Goal: Navigation & Orientation: Find specific page/section

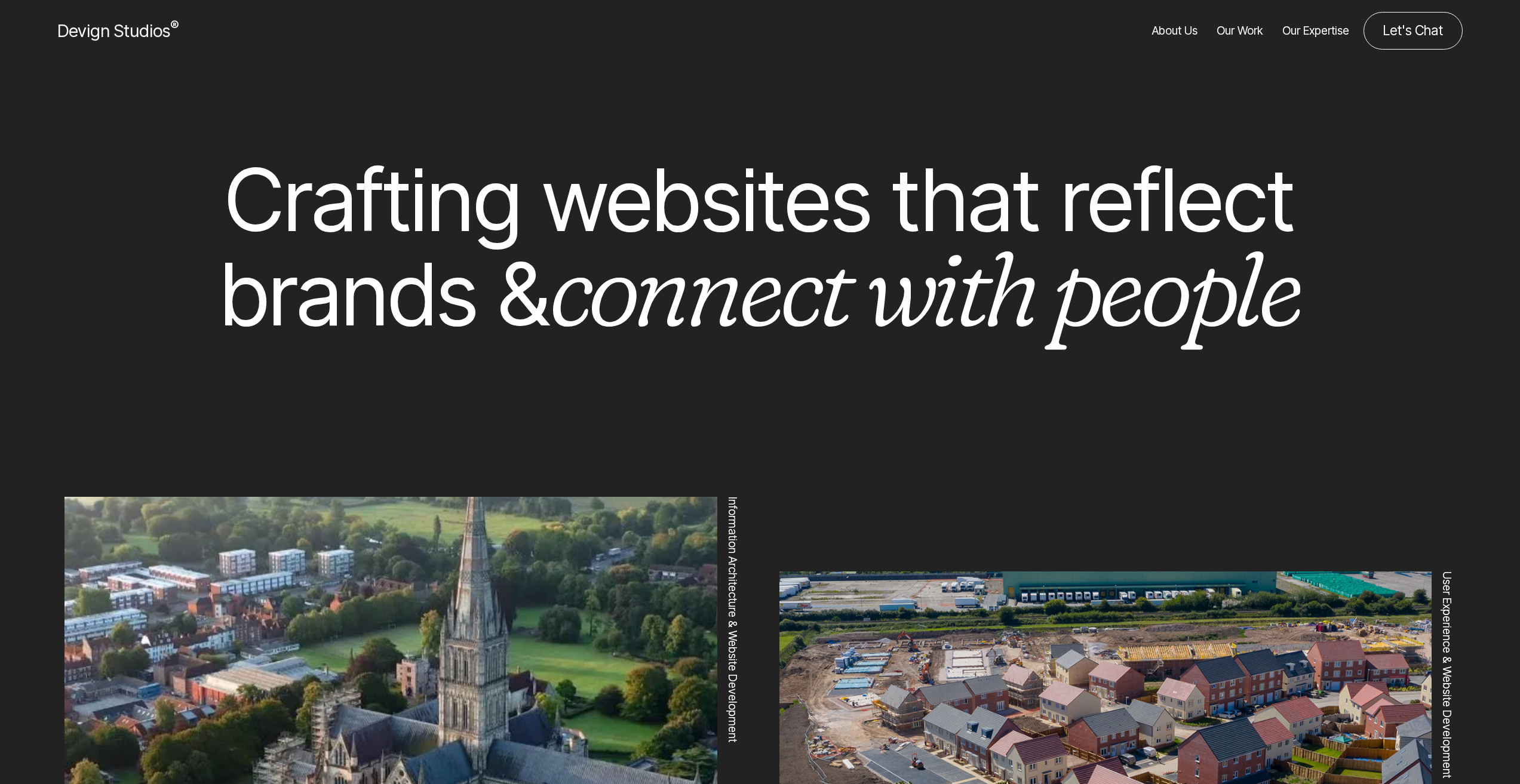
click at [1175, 36] on link "About Us" at bounding box center [1174, 30] width 45 height 38
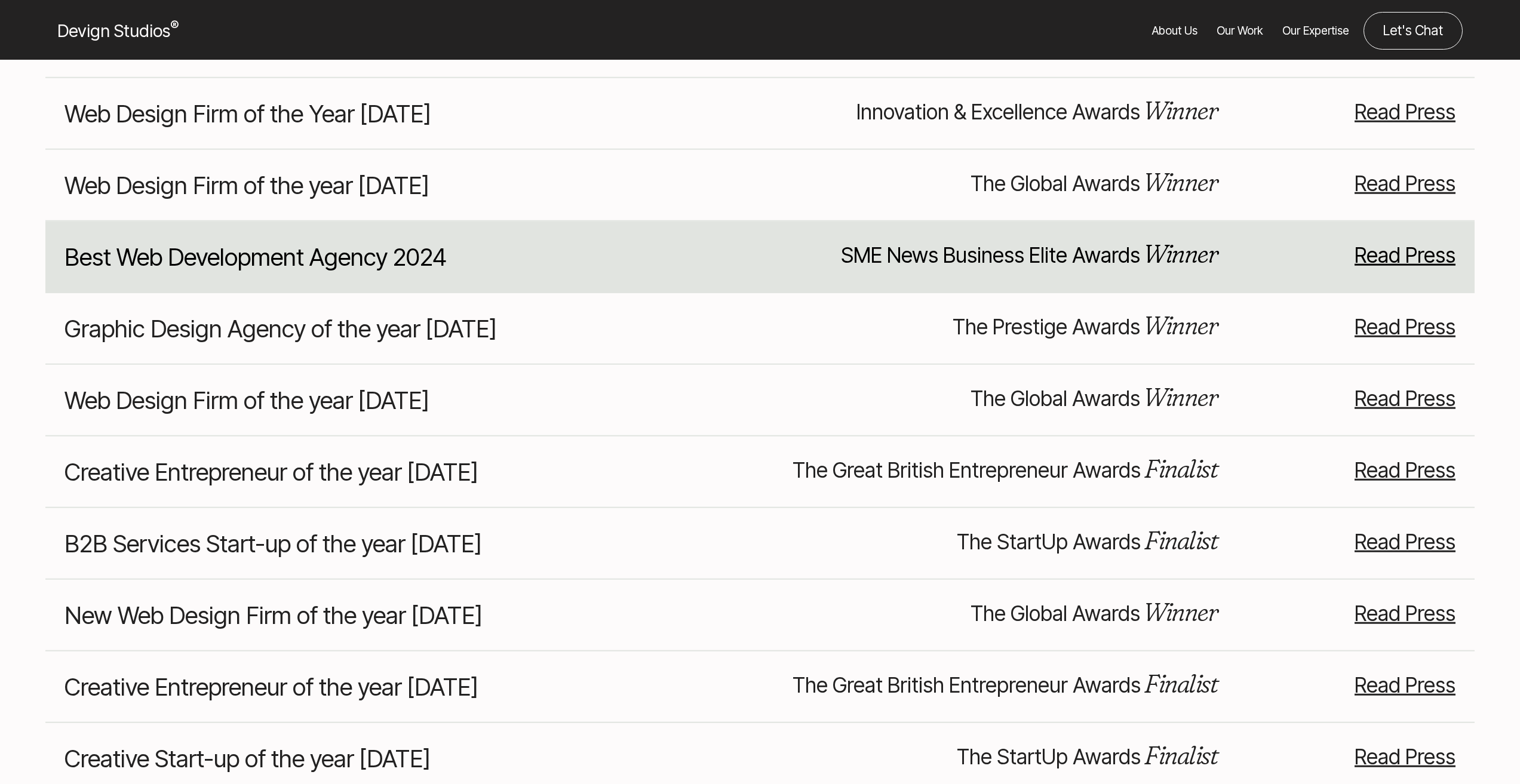
scroll to position [12128, 0]
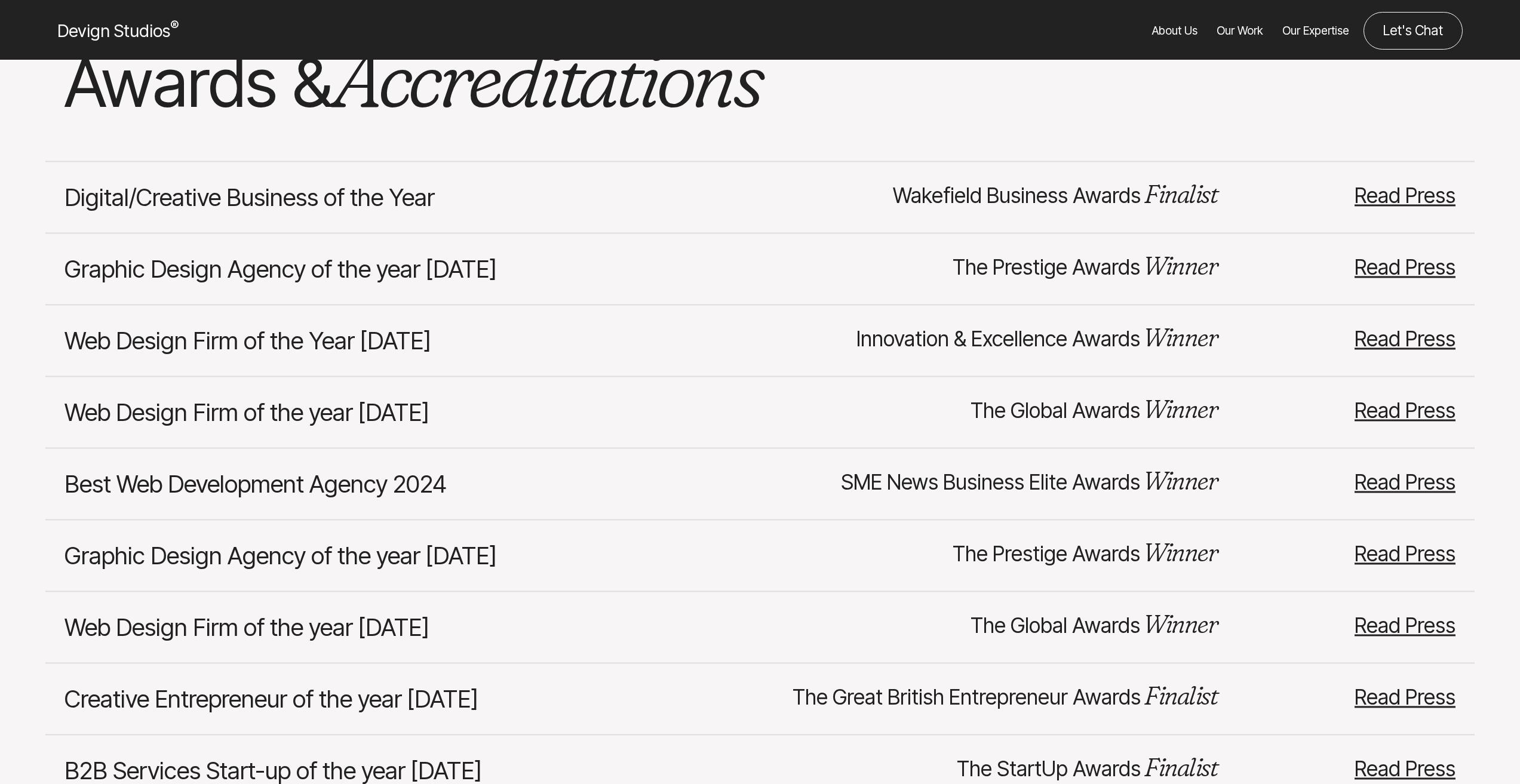
drag, startPoint x: 719, startPoint y: 621, endPoint x: 712, endPoint y: 273, distance: 348.1
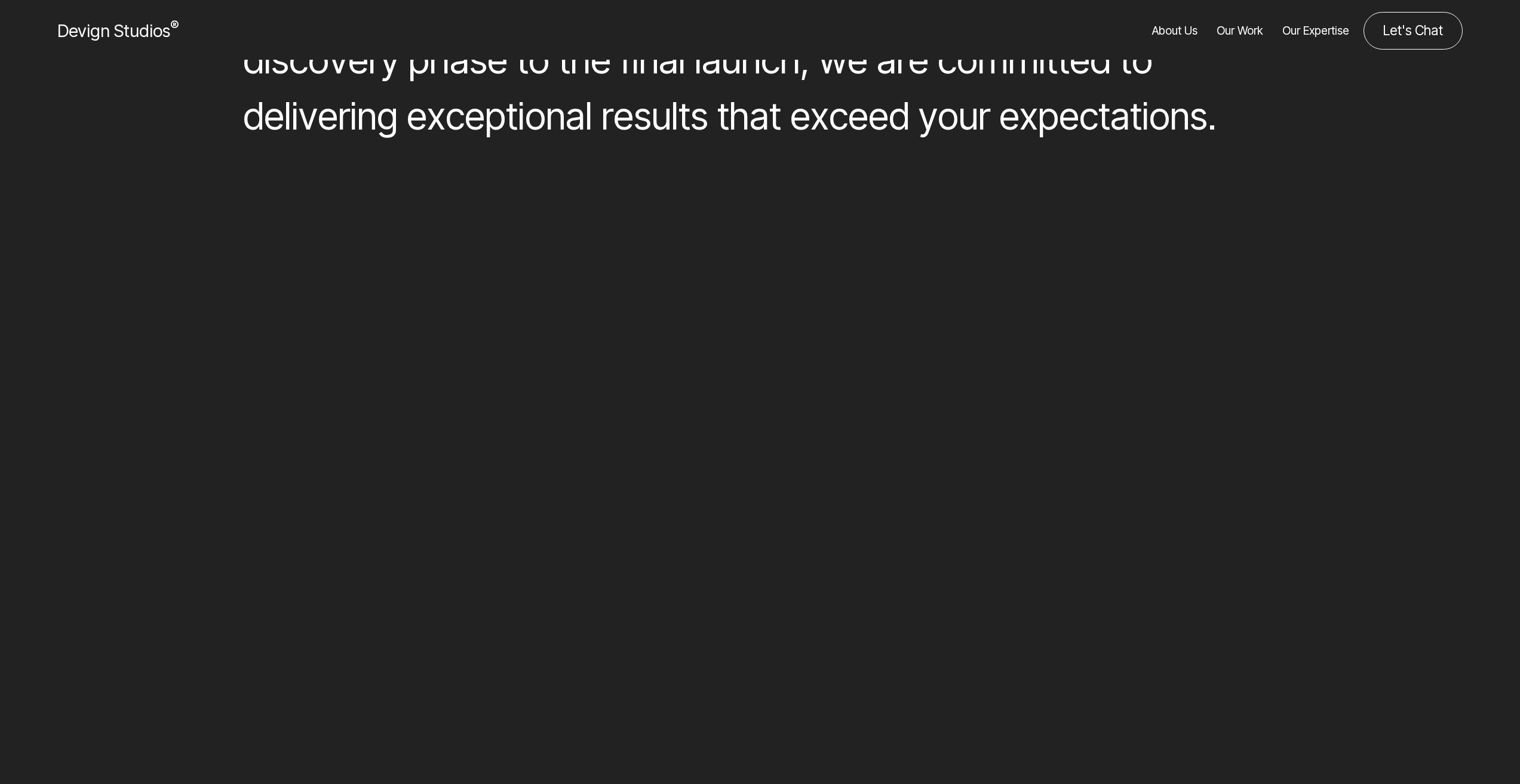
scroll to position [1408, 0]
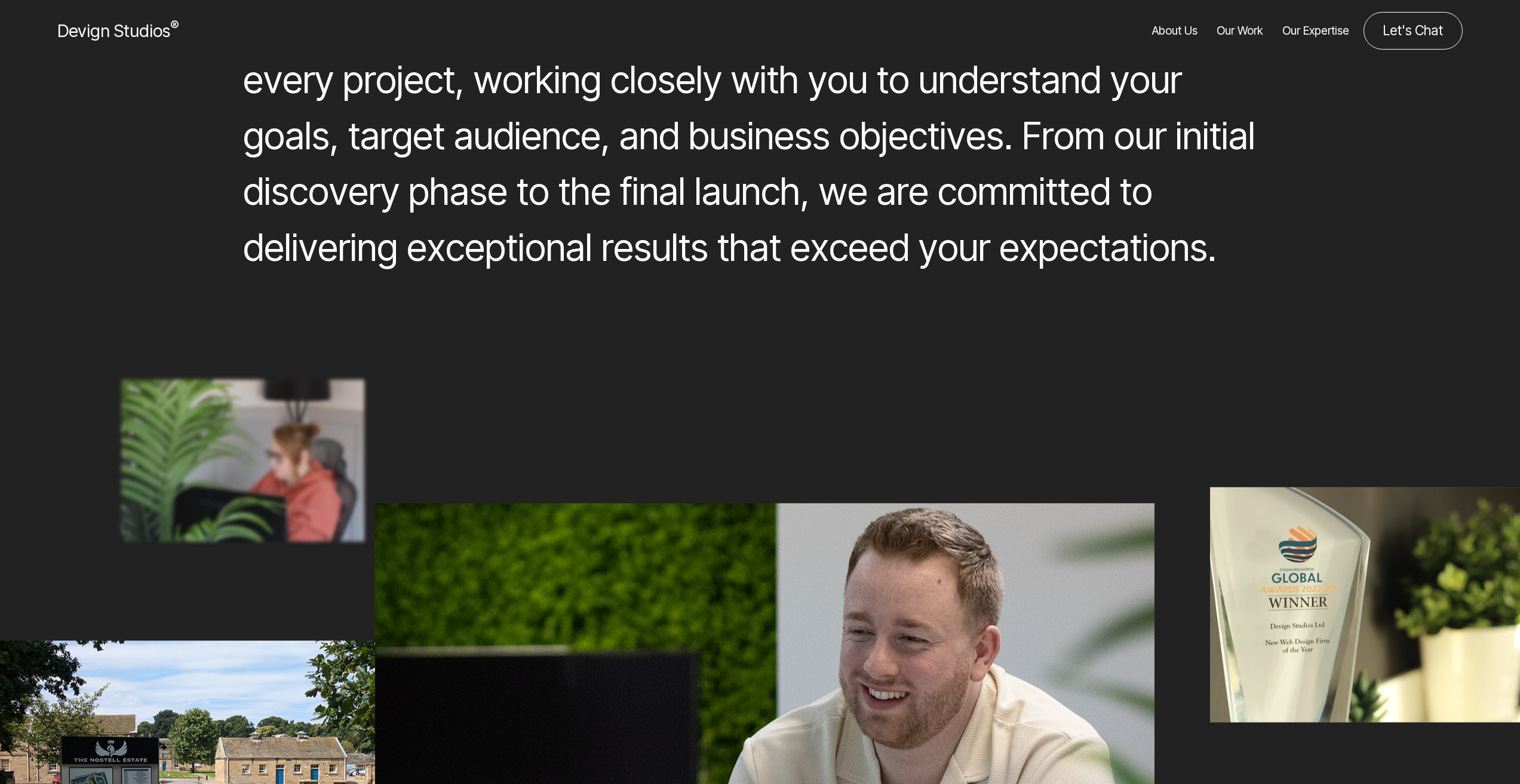
click at [1214, 30] on ul "About Us Our Work Our Expertise" at bounding box center [1231, 30] width 235 height 38
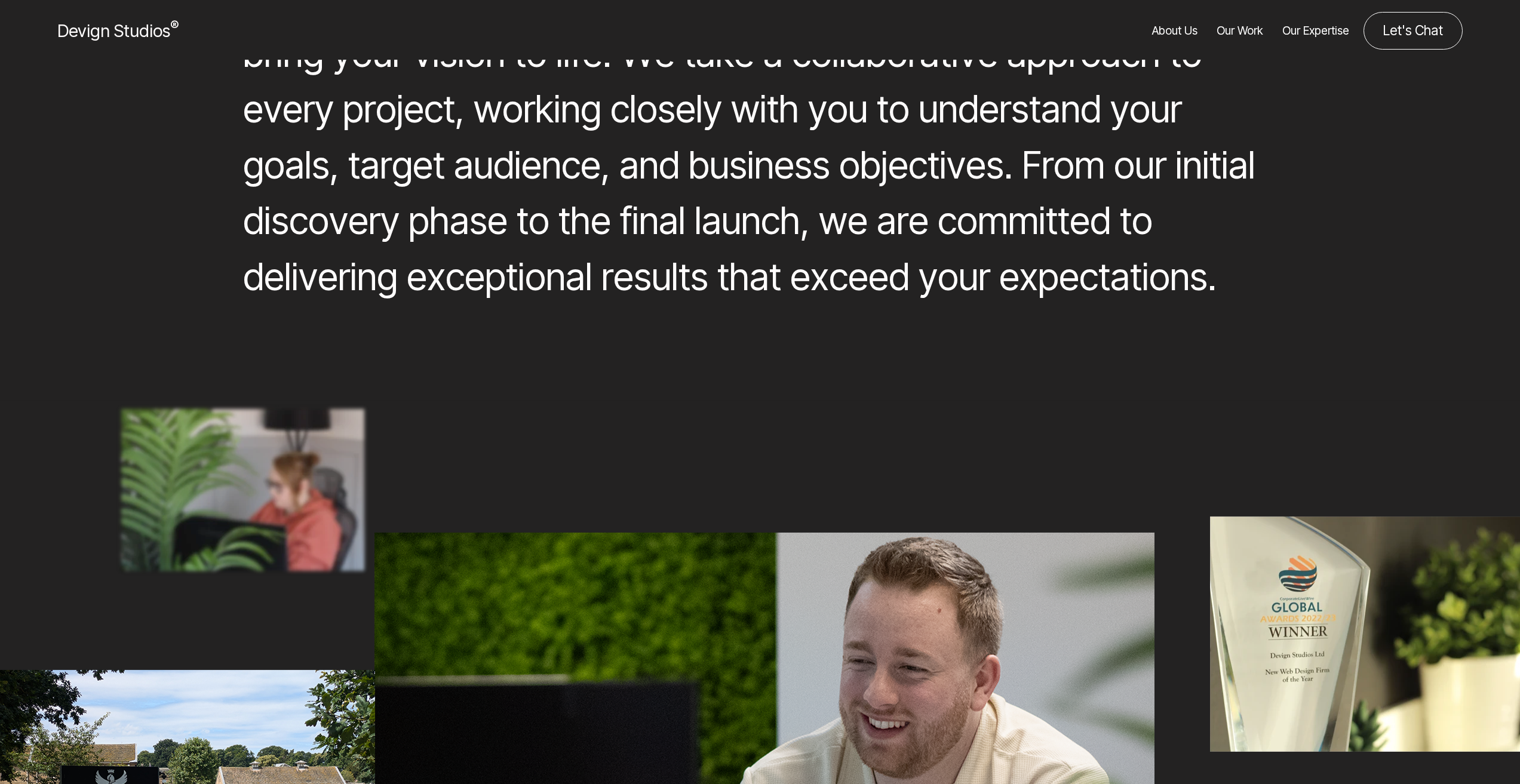
click at [1230, 29] on link "Our Work" at bounding box center [1239, 30] width 47 height 38
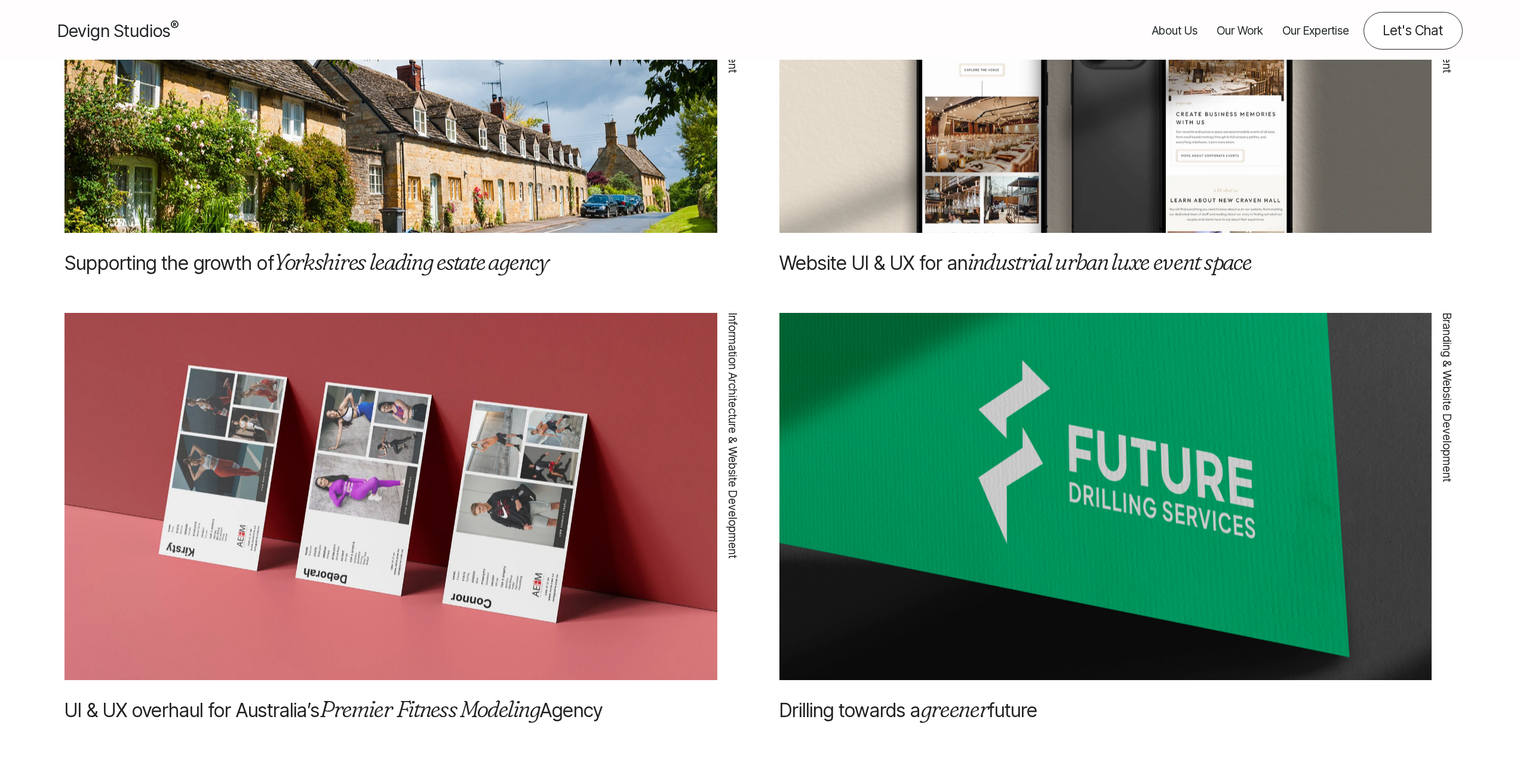
scroll to position [2208, 0]
